Goal: Task Accomplishment & Management: Use online tool/utility

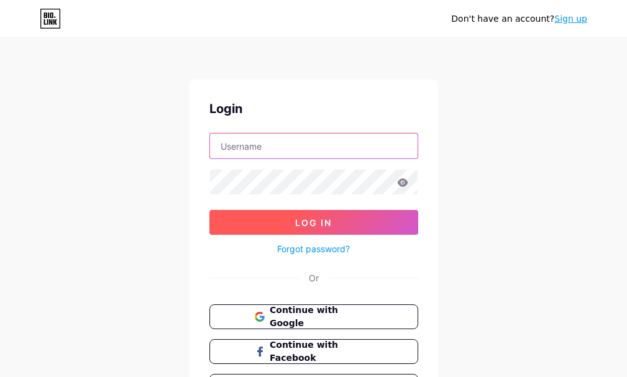
type input "[EMAIL_ADDRESS][DOMAIN_NAME]"
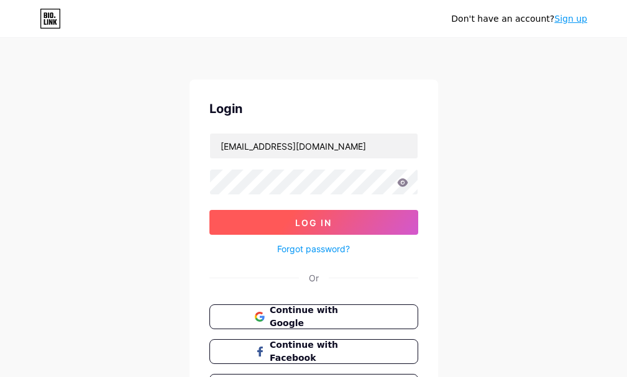
click at [295, 216] on button "Log In" at bounding box center [313, 222] width 209 height 25
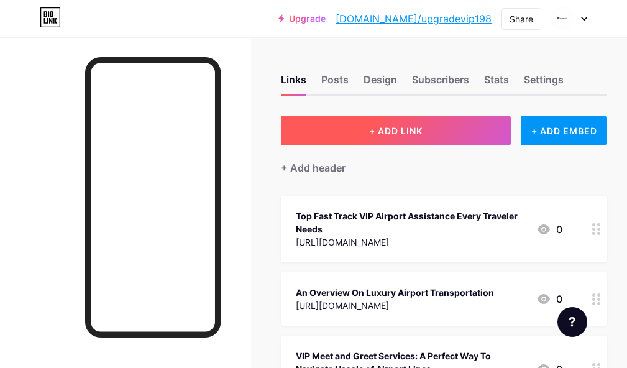
click at [422, 130] on span "+ ADD LINK" at bounding box center [395, 130] width 53 height 11
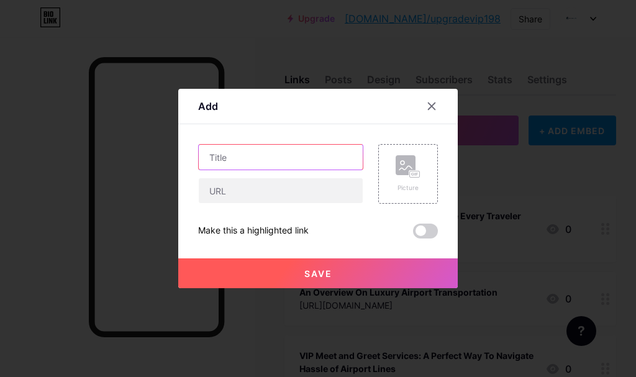
click at [284, 158] on input "text" at bounding box center [281, 157] width 164 height 25
click at [277, 155] on input "text" at bounding box center [281, 157] width 164 height 25
paste input "[GEOGRAPHIC_DATA] VIP Service Really Save You Time and Hassle?"
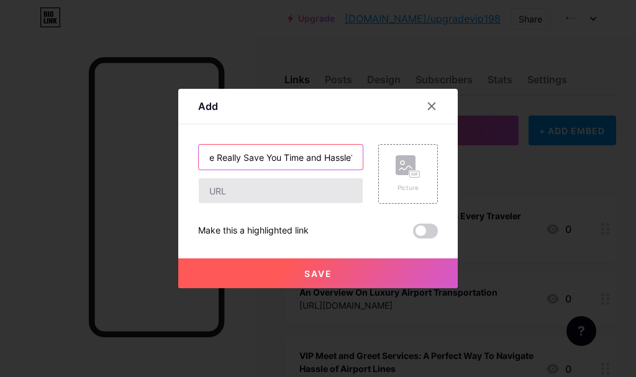
type input "[GEOGRAPHIC_DATA] VIP Service Really Save You Time and Hassle?"
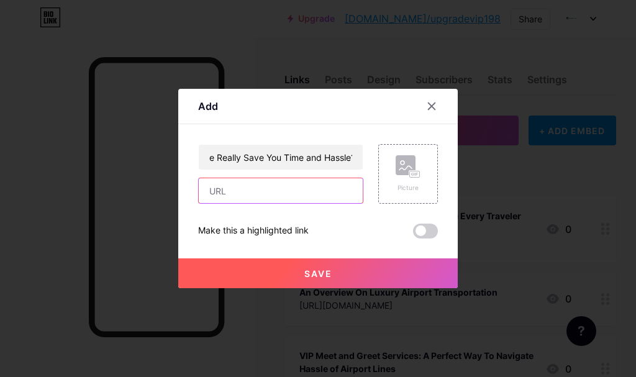
scroll to position [0, 0]
click at [279, 199] on input "text" at bounding box center [281, 190] width 164 height 25
click at [246, 197] on input "text" at bounding box center [281, 190] width 164 height 25
paste input "[URL][DOMAIN_NAME]"
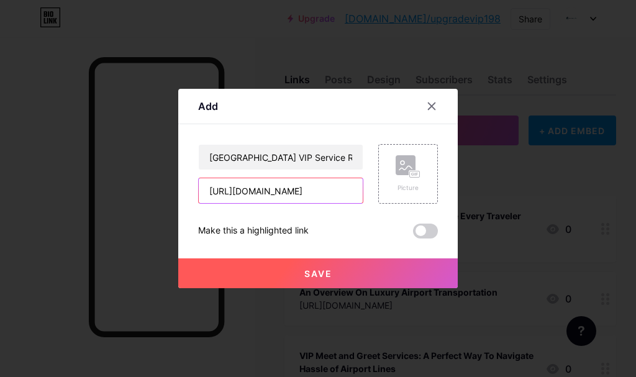
type input "[URL][DOMAIN_NAME]"
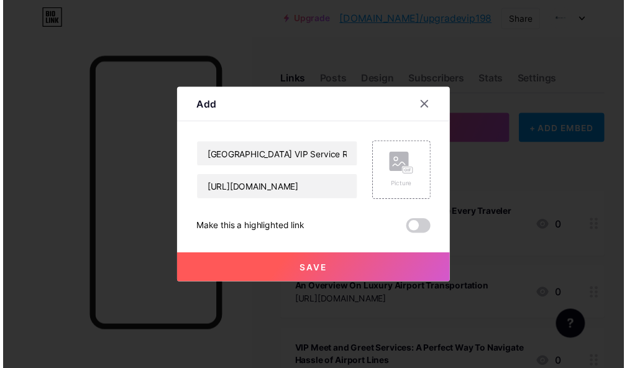
scroll to position [0, 0]
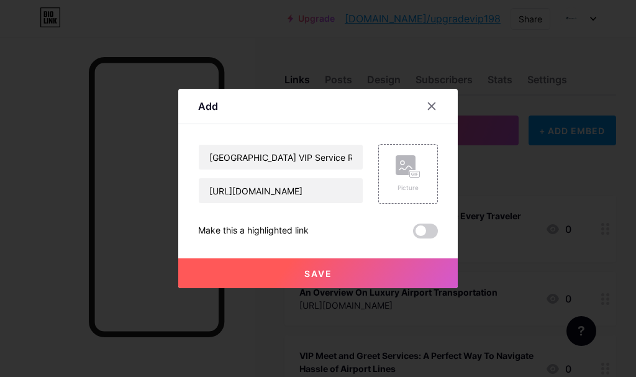
click at [369, 266] on button "Save" at bounding box center [317, 273] width 279 height 30
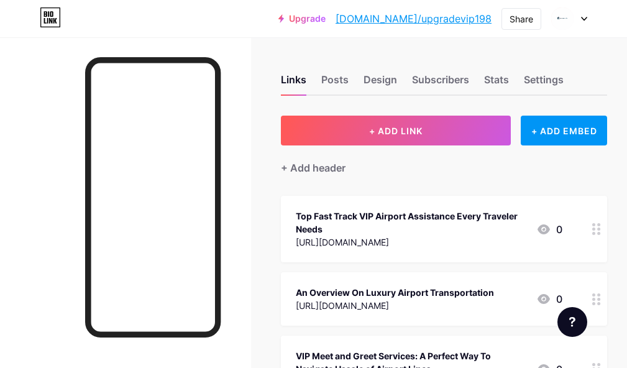
scroll to position [1571, 0]
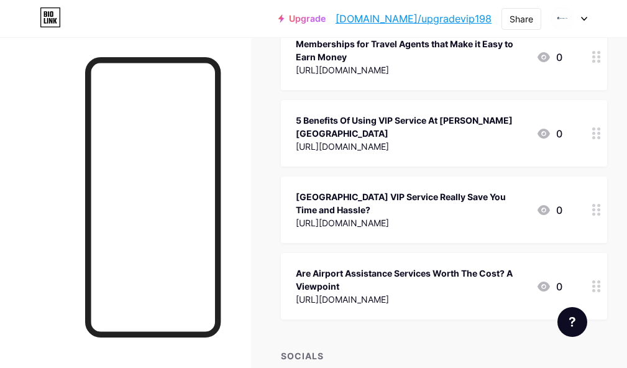
click at [443, 20] on link "[DOMAIN_NAME]/upgradevip198" at bounding box center [413, 18] width 156 height 15
click at [513, 18] on div "Share" at bounding box center [521, 18] width 24 height 13
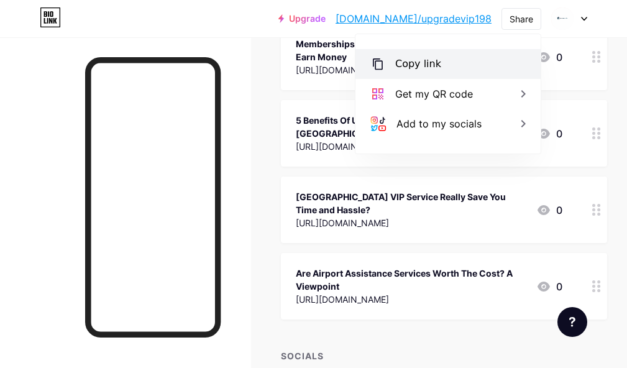
click at [456, 61] on div "Copy link" at bounding box center [447, 64] width 185 height 30
